Goal: Transaction & Acquisition: Book appointment/travel/reservation

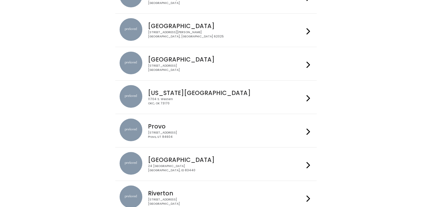
scroll to position [81, 0]
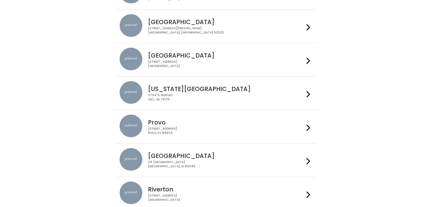
click at [209, 123] on h4 "Provo" at bounding box center [226, 122] width 156 height 7
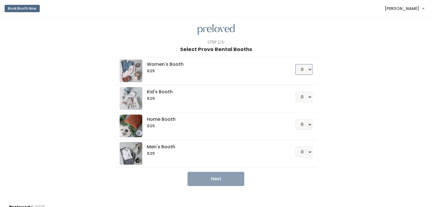
click at [300, 67] on select "0 1 2 3 4" at bounding box center [304, 69] width 17 height 11
select select "1"
click at [296, 64] on select "0 1 2 3 4" at bounding box center [304, 69] width 17 height 11
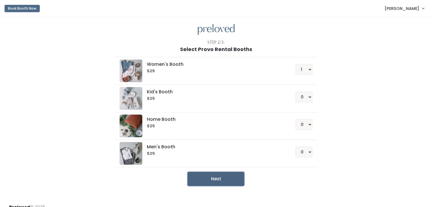
click at [231, 176] on button "Next" at bounding box center [216, 179] width 57 height 14
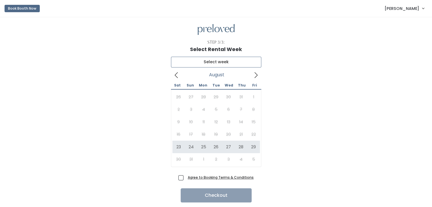
type input "August 23 to August 29"
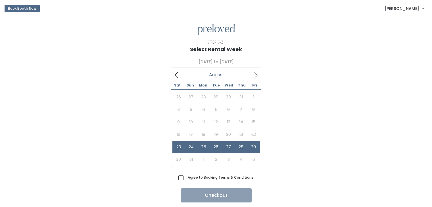
click at [186, 179] on span "Agree to Booking Terms & Conditions" at bounding box center [220, 178] width 68 height 6
click at [186, 178] on input "Agree to Booking Terms & Conditions" at bounding box center [188, 177] width 4 height 4
checkbox input "true"
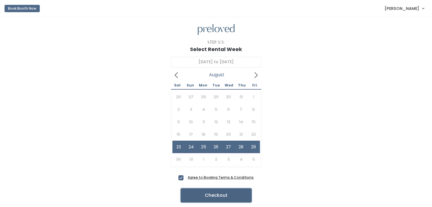
click at [202, 193] on button "Checkout" at bounding box center [216, 196] width 71 height 14
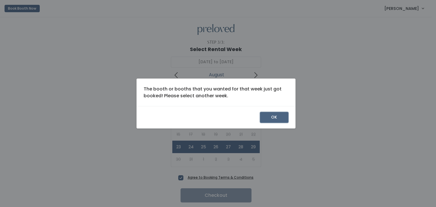
click at [276, 116] on button "OK" at bounding box center [274, 117] width 28 height 11
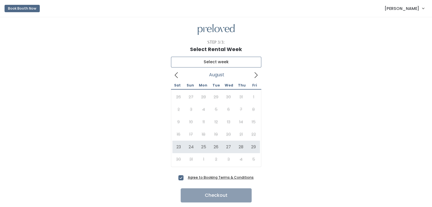
type input "[DATE] to [DATE]"
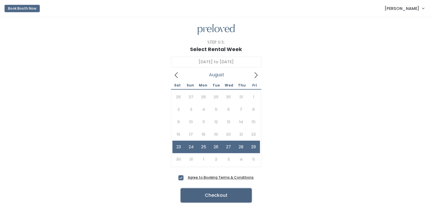
click at [215, 195] on button "Checkout" at bounding box center [216, 196] width 71 height 14
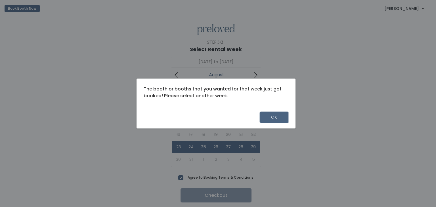
click at [275, 120] on button "OK" at bounding box center [274, 117] width 28 height 11
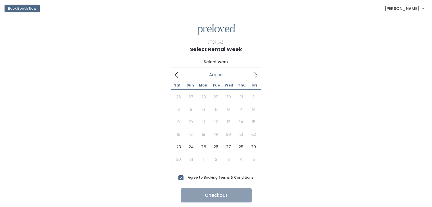
click at [22, 9] on button "Book Booth Now" at bounding box center [22, 8] width 35 height 7
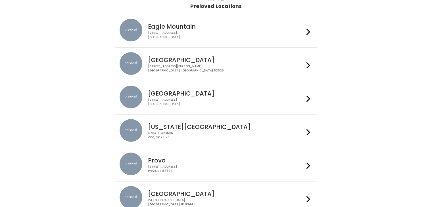
scroll to position [45, 0]
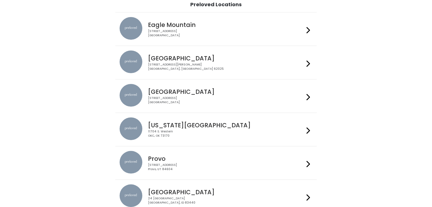
click at [213, 164] on div "[STREET_ADDRESS]" at bounding box center [226, 167] width 156 height 8
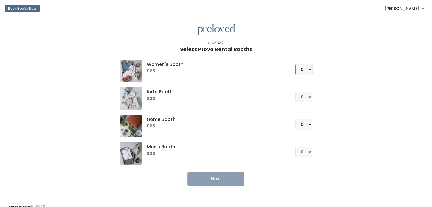
click at [300, 70] on select "0 1 2 3 4" at bounding box center [304, 69] width 17 height 11
select select "1"
click at [296, 64] on select "0 1 2 3 4" at bounding box center [304, 69] width 17 height 11
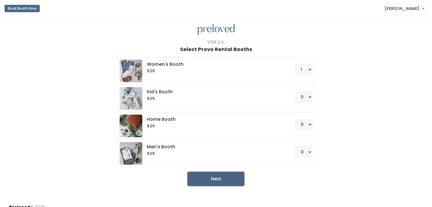
click at [217, 181] on button "Next" at bounding box center [216, 179] width 57 height 14
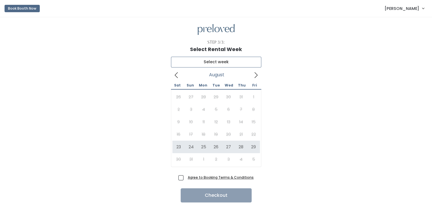
type input "[DATE] to [DATE]"
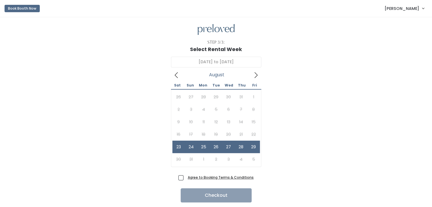
click at [186, 178] on span "Agree to Booking Terms & Conditions" at bounding box center [220, 178] width 68 height 6
click at [186, 178] on input "Agree to Booking Terms & Conditions" at bounding box center [188, 177] width 4 height 4
checkbox input "true"
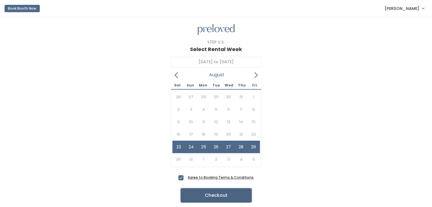
click at [206, 196] on button "Checkout" at bounding box center [216, 196] width 71 height 14
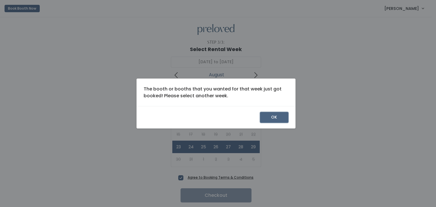
click at [280, 118] on button "OK" at bounding box center [274, 117] width 28 height 11
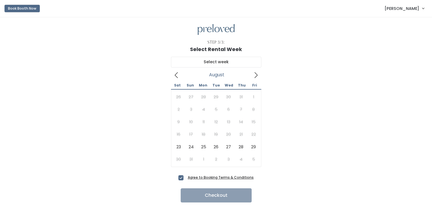
click at [27, 8] on button "Book Booth Now" at bounding box center [22, 8] width 35 height 7
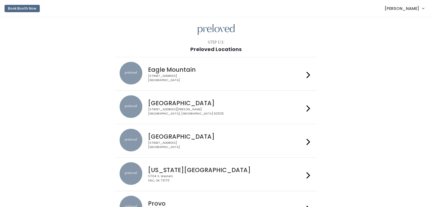
click at [415, 8] on span "[PERSON_NAME]" at bounding box center [402, 8] width 35 height 6
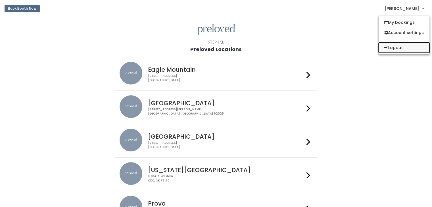
click at [399, 47] on button "Logout" at bounding box center [404, 48] width 51 height 10
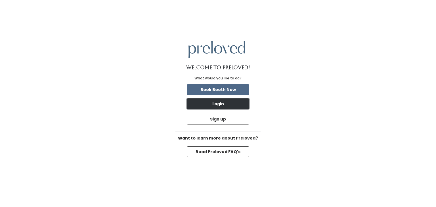
click at [214, 105] on button "Login" at bounding box center [218, 104] width 63 height 11
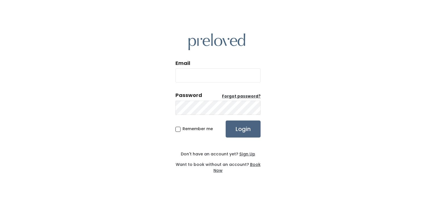
type input "[EMAIL_ADDRESS][DOMAIN_NAME]"
click at [239, 128] on input "Login" at bounding box center [243, 129] width 35 height 17
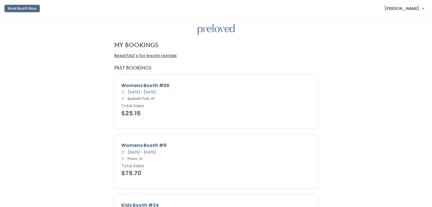
click at [22, 7] on button "Book Booth Now" at bounding box center [22, 8] width 35 height 7
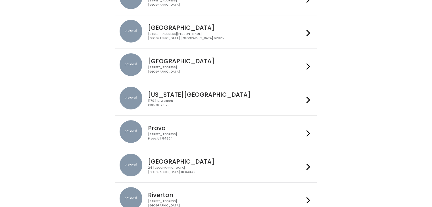
scroll to position [76, 0]
click at [199, 134] on div "230 W Cougar Blvd Provo, UT 84604" at bounding box center [226, 136] width 156 height 8
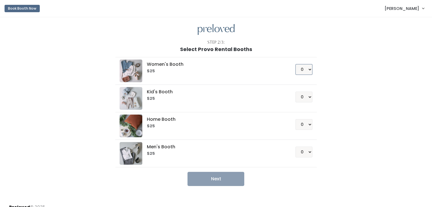
click at [309, 68] on select "0 1 2 3 4" at bounding box center [304, 69] width 17 height 11
select select "1"
click at [296, 64] on select "0 1 2 3 4" at bounding box center [304, 69] width 17 height 11
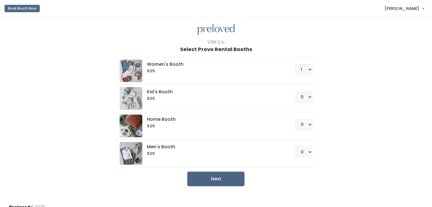
click at [223, 179] on button "Next" at bounding box center [216, 179] width 57 height 14
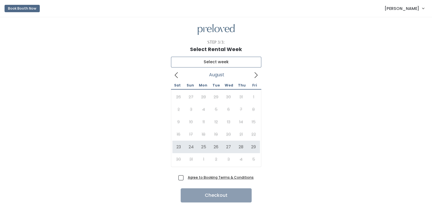
type input "[DATE] to [DATE]"
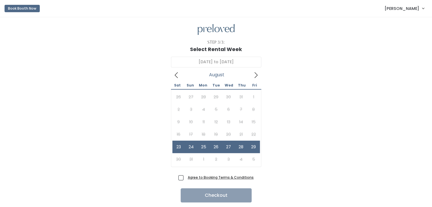
click at [186, 178] on span "Agree to Booking Terms & Conditions" at bounding box center [220, 178] width 68 height 6
click at [186, 178] on input "Agree to Booking Terms & Conditions" at bounding box center [188, 177] width 4 height 4
checkbox input "true"
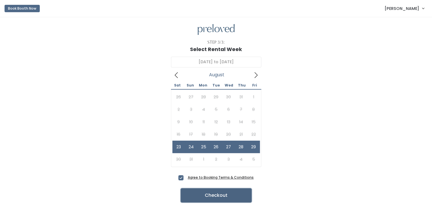
click at [211, 195] on button "Checkout" at bounding box center [216, 196] width 71 height 14
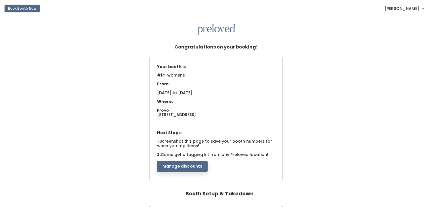
click at [22, 7] on button "Book Booth Now" at bounding box center [22, 8] width 35 height 7
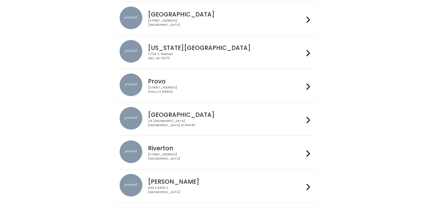
scroll to position [123, 0]
click at [218, 78] on h4 "Provo" at bounding box center [226, 81] width 156 height 7
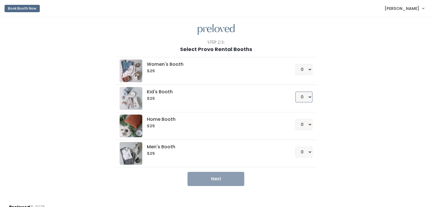
click at [308, 97] on select "0 1 2 3 4" at bounding box center [304, 97] width 17 height 11
select select "1"
click at [296, 92] on select "0 1 2 3 4" at bounding box center [304, 97] width 17 height 11
click at [220, 180] on button "Next" at bounding box center [216, 179] width 57 height 14
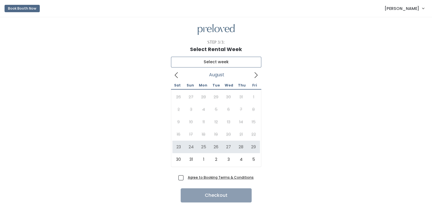
type input "[DATE] to [DATE]"
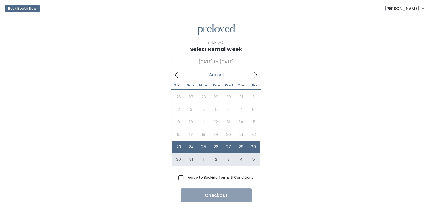
click at [186, 178] on span "Agree to Booking Terms & Conditions" at bounding box center [220, 178] width 68 height 6
click at [186, 178] on input "Agree to Booking Terms & Conditions" at bounding box center [188, 177] width 4 height 4
checkbox input "true"
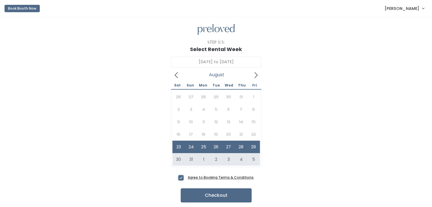
scroll to position [17, 0]
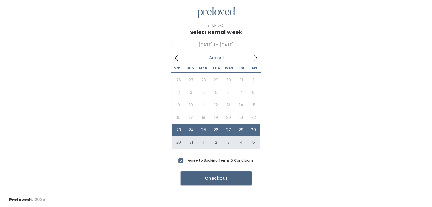
click at [202, 178] on button "Checkout" at bounding box center [216, 179] width 71 height 14
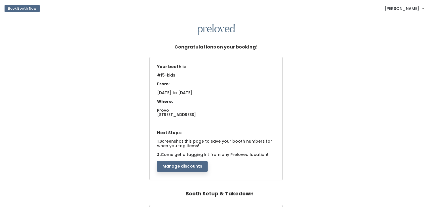
click at [418, 9] on span "[PERSON_NAME]" at bounding box center [402, 8] width 35 height 6
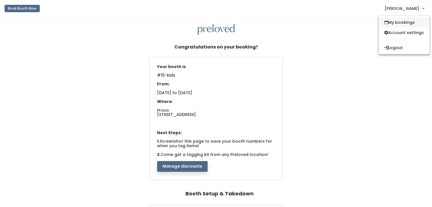
click at [403, 24] on link "My bookings" at bounding box center [404, 22] width 51 height 10
